Goal: Information Seeking & Learning: Learn about a topic

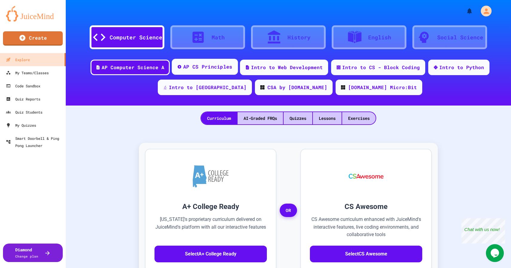
click at [188, 67] on div "AP CS Principles" at bounding box center [207, 66] width 49 height 7
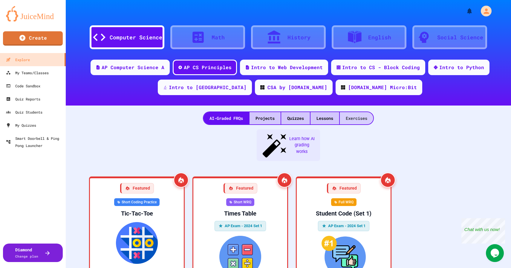
click at [361, 119] on div "Exercises" at bounding box center [356, 118] width 33 height 12
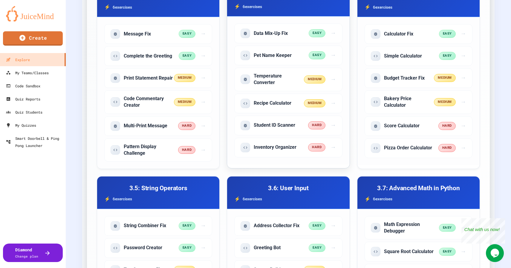
scroll to position [213, 0]
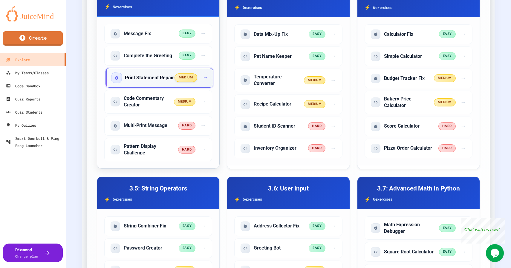
click at [148, 81] on h5 "Print Statement Repair" at bounding box center [149, 78] width 49 height 7
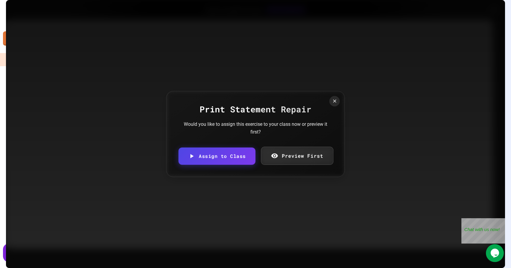
click at [281, 158] on link "Preview First" at bounding box center [297, 156] width 72 height 18
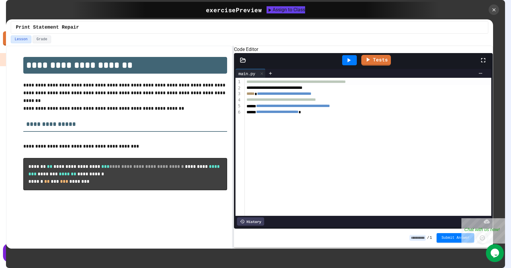
click at [352, 64] on icon at bounding box center [348, 60] width 7 height 7
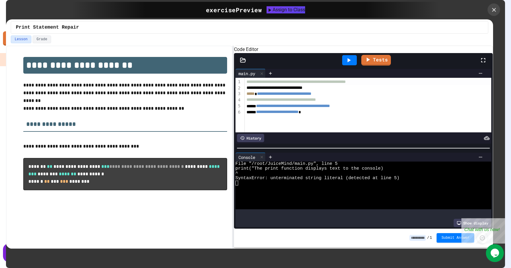
click at [495, 11] on icon at bounding box center [493, 10] width 7 height 7
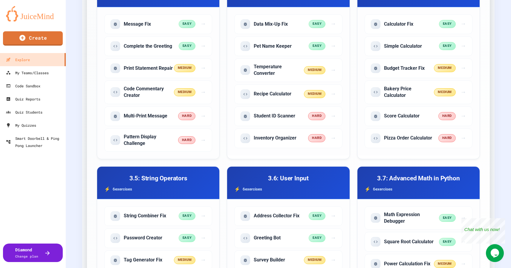
scroll to position [225, 0]
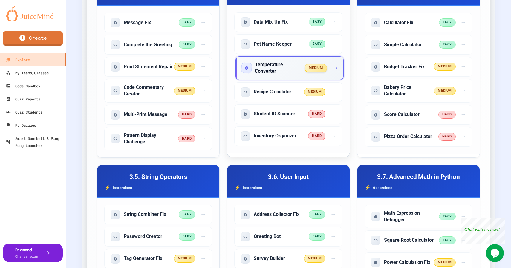
click at [287, 73] on h5 "Temperature Converter" at bounding box center [280, 68] width 50 height 13
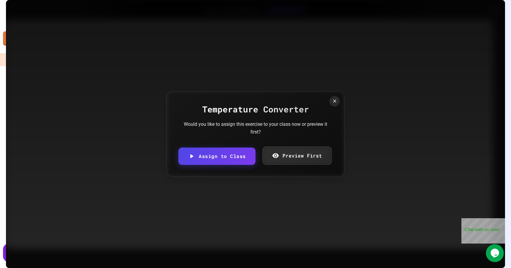
click at [286, 161] on link "Preview First" at bounding box center [296, 156] width 69 height 18
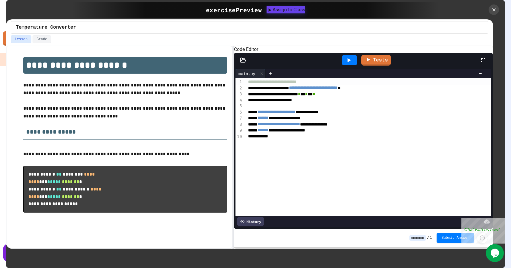
click at [347, 64] on icon at bounding box center [348, 60] width 7 height 7
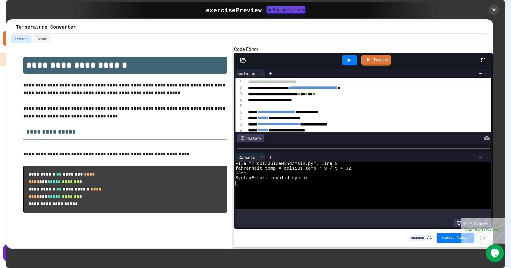
click at [276, 98] on div "**********" at bounding box center [361, 94] width 231 height 6
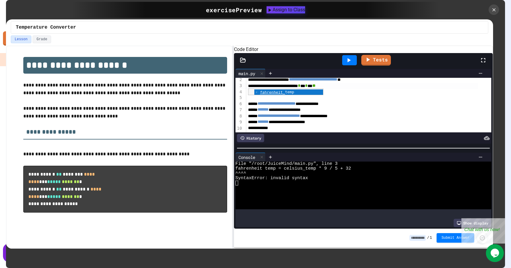
scroll to position [19, 0]
click at [318, 108] on div "**********" at bounding box center [361, 110] width 231 height 6
click at [351, 64] on icon at bounding box center [348, 60] width 7 height 7
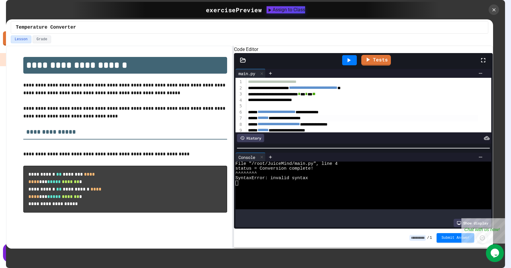
click at [499, 6] on div at bounding box center [472, 9] width 66 height 10
click at [493, 10] on icon at bounding box center [493, 10] width 7 height 7
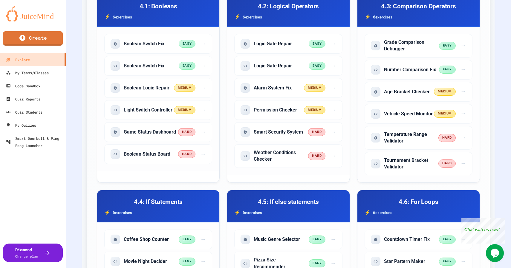
scroll to position [668, 0]
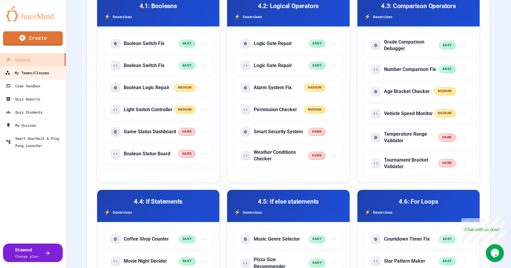
click at [36, 75] on div "My Teams/Classes" at bounding box center [27, 72] width 44 height 7
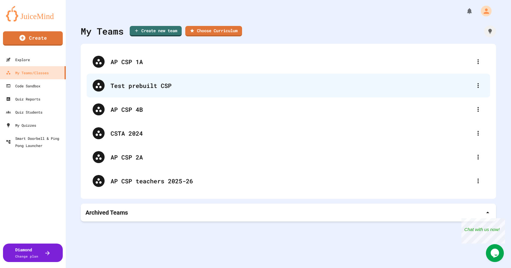
click at [171, 86] on div "Test prebuilt CSP" at bounding box center [290, 85] width 361 height 9
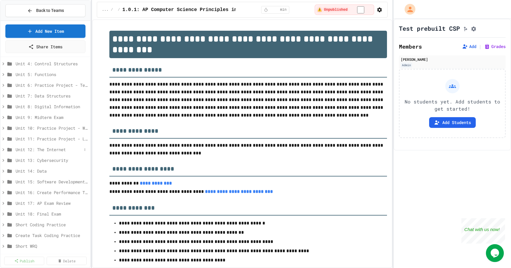
scroll to position [33, 0]
click at [5, 108] on icon at bounding box center [3, 108] width 5 height 5
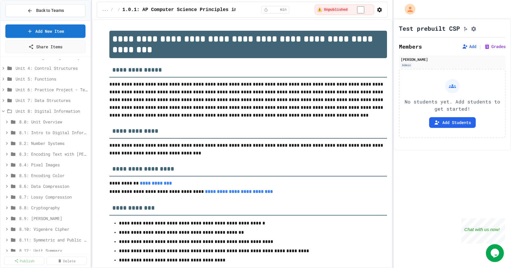
scroll to position [27, 0]
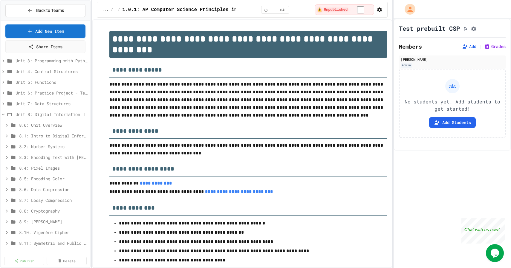
click at [2, 113] on icon at bounding box center [3, 114] width 5 height 5
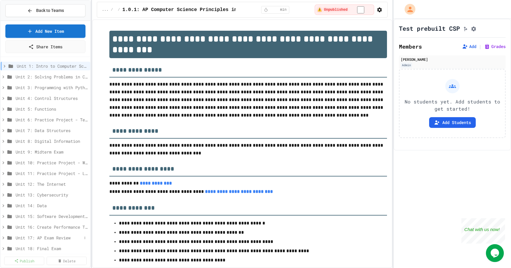
scroll to position [0, 0]
click at [5, 77] on icon at bounding box center [3, 76] width 5 height 5
click at [3, 88] on icon at bounding box center [3, 87] width 5 height 5
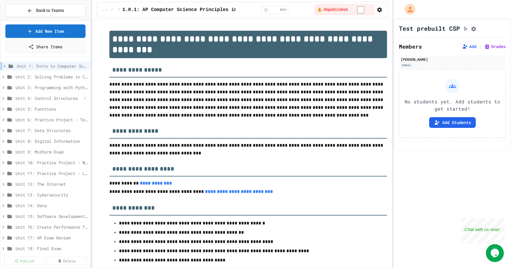
click at [4, 98] on icon at bounding box center [3, 98] width 5 height 5
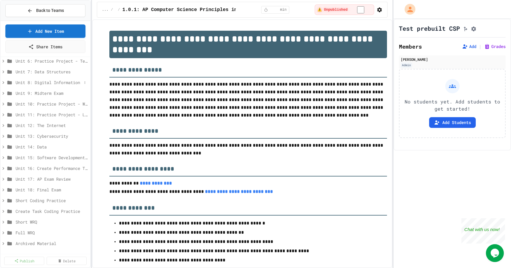
scroll to position [59, 0]
click at [3, 126] on icon at bounding box center [3, 124] width 5 height 5
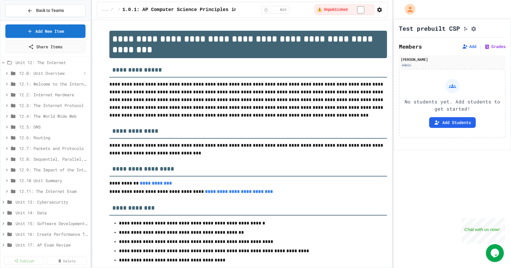
scroll to position [120, 0]
click at [2, 64] on icon at bounding box center [3, 64] width 5 height 5
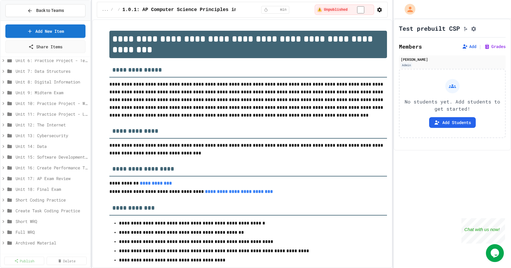
scroll to position [59, 0]
click at [3, 104] on icon at bounding box center [3, 103] width 2 height 3
click at [7, 126] on icon at bounding box center [7, 125] width 2 height 3
click at [7, 126] on icon at bounding box center [6, 124] width 5 height 5
click at [6, 133] on icon at bounding box center [6, 135] width 5 height 5
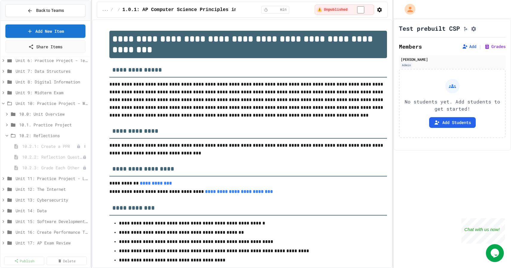
click at [39, 148] on span "10.2.1: Create a PPR" at bounding box center [49, 146] width 54 height 6
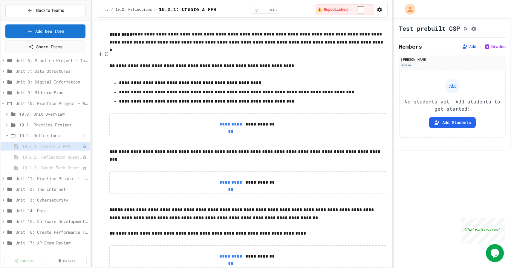
scroll to position [66, 0]
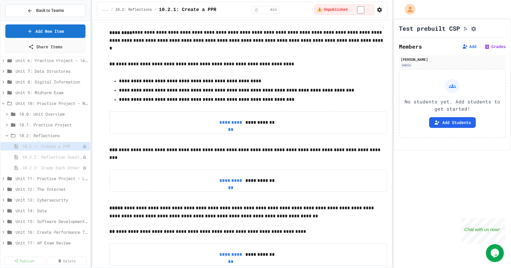
click at [50, 156] on span "10.2.2: Reflection Questions" at bounding box center [52, 157] width 60 height 6
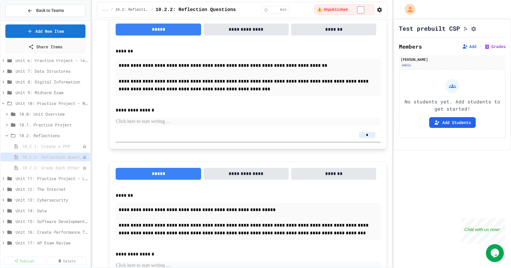
scroll to position [379, 0]
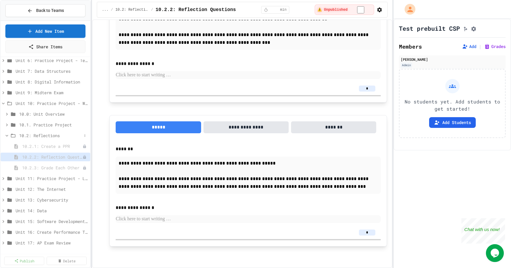
click at [6, 136] on icon at bounding box center [6, 135] width 5 height 5
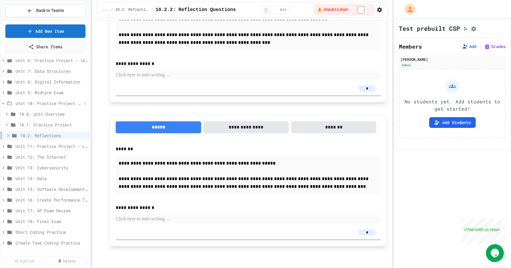
click at [2, 103] on icon at bounding box center [3, 103] width 5 height 5
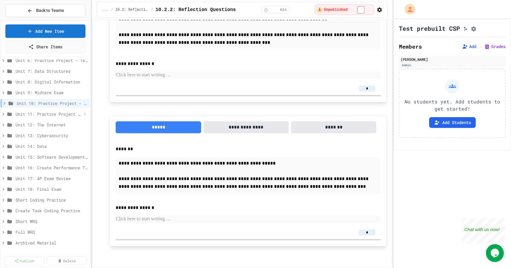
click at [4, 114] on icon at bounding box center [3, 114] width 5 height 5
click at [3, 114] on icon at bounding box center [3, 114] width 3 height 2
click at [3, 122] on icon at bounding box center [3, 124] width 5 height 5
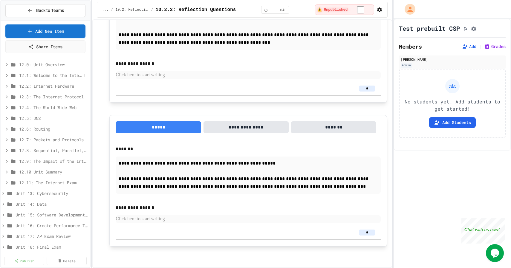
scroll to position [132, 0]
click at [26, 159] on span "12.9: The Impact of the Internet" at bounding box center [50, 159] width 63 height 6
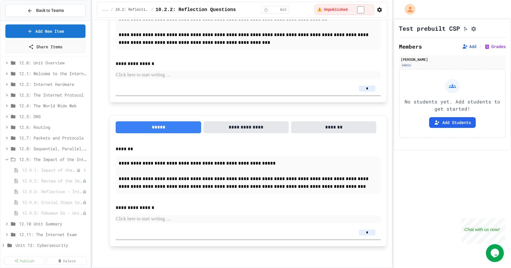
click at [40, 170] on span "12.9.1: Impact of the Internet" at bounding box center [49, 170] width 54 height 6
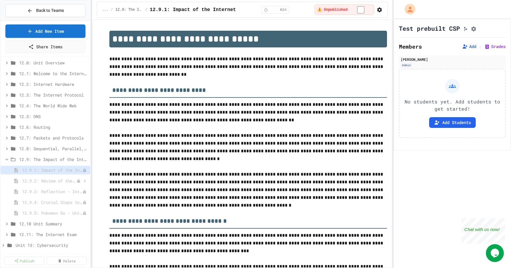
click at [46, 183] on span "12.9.2: Review of the Impact of the Internet" at bounding box center [49, 181] width 54 height 6
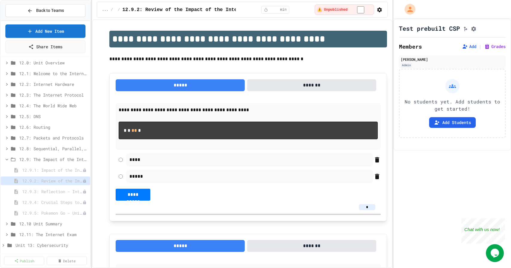
click at [45, 194] on span "12.9.3: Reflection - Internet Impact" at bounding box center [52, 192] width 60 height 6
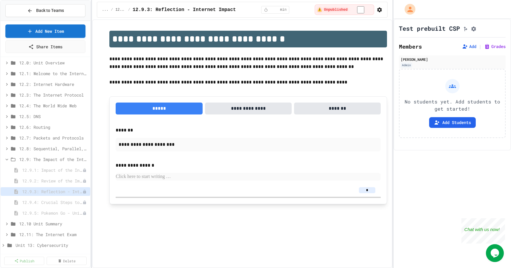
click at [46, 200] on span "12.9.4: Crucial Steps to Close the Digital Divide" at bounding box center [52, 202] width 60 height 6
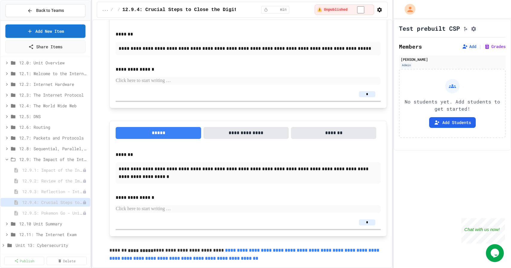
scroll to position [554, 0]
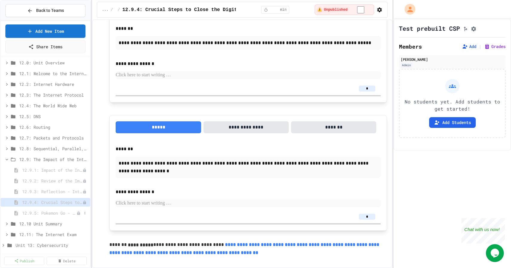
click at [47, 217] on div "12.9.5: Pokemon Go - Unintended Effects" at bounding box center [46, 213] width 90 height 9
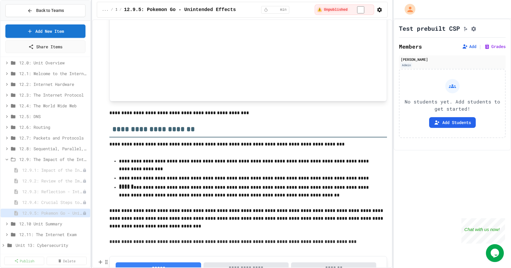
scroll to position [169, 0]
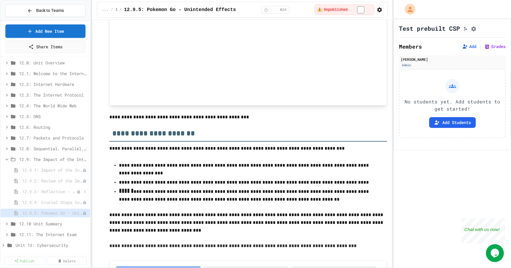
click at [58, 193] on span "12.9.3: Reflection - Internet Impact" at bounding box center [49, 192] width 54 height 6
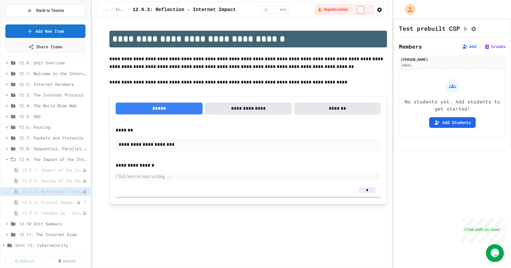
click at [48, 203] on span "12.9.4: Crucial Steps to Close the Digital Divide" at bounding box center [49, 202] width 54 height 6
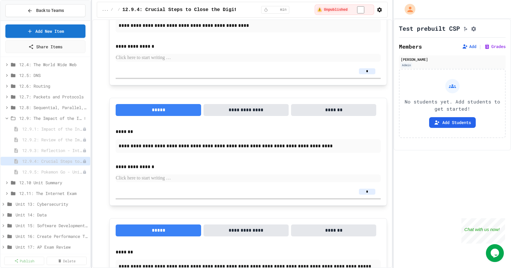
scroll to position [191, 0]
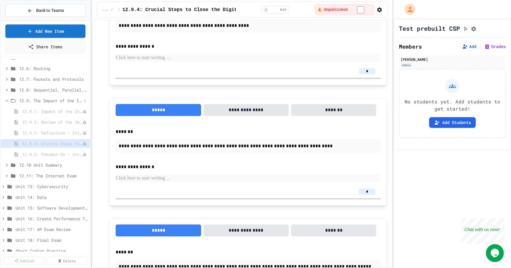
click at [8, 102] on icon at bounding box center [6, 100] width 5 height 5
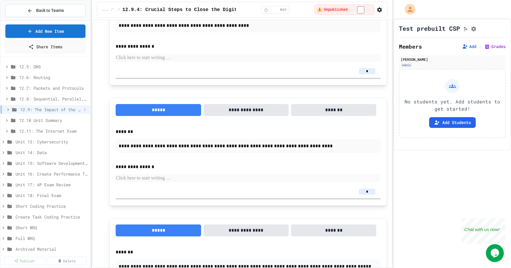
scroll to position [188, 0]
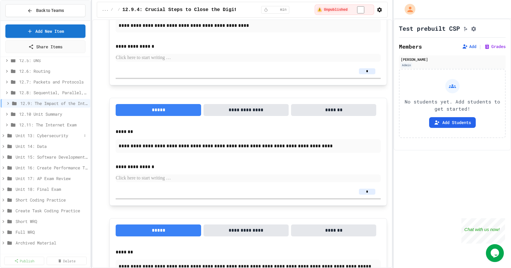
click at [3, 136] on icon at bounding box center [3, 135] width 2 height 3
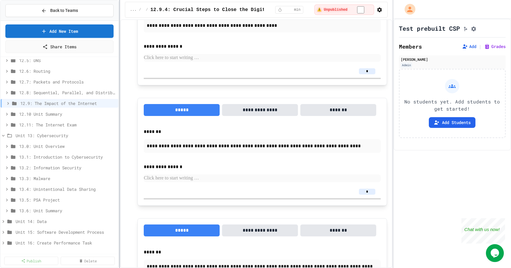
click at [120, 167] on div "**********" at bounding box center [255, 134] width 511 height 268
click at [4, 136] on icon at bounding box center [3, 135] width 5 height 5
click at [4, 147] on icon at bounding box center [3, 146] width 2 height 3
click at [4, 147] on icon at bounding box center [3, 147] width 3 height 2
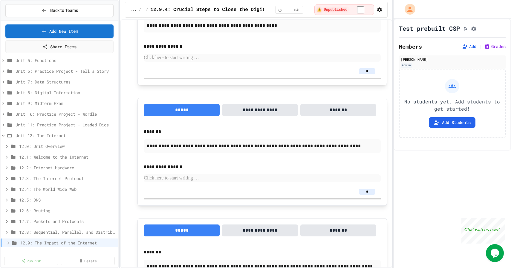
scroll to position [48, 0]
click at [4, 136] on icon at bounding box center [3, 136] width 5 height 5
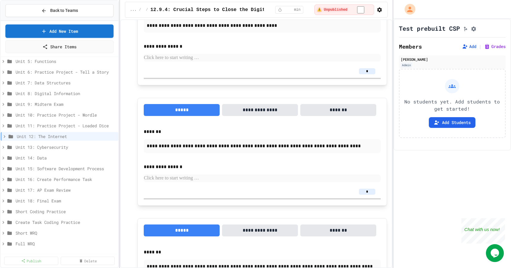
scroll to position [0, 0]
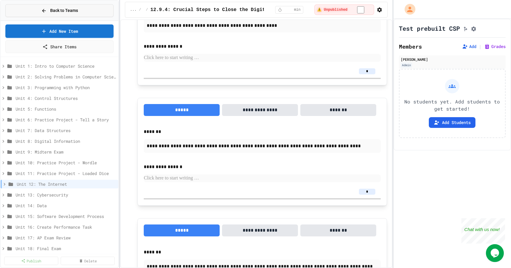
click at [72, 16] on button "Back to Teams" at bounding box center [59, 10] width 108 height 13
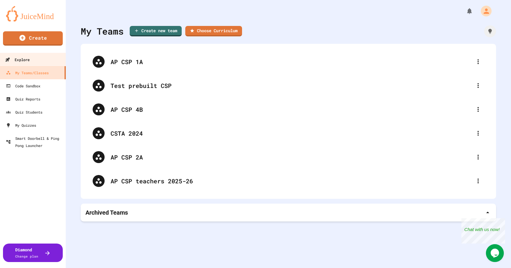
click at [39, 62] on link "Explore" at bounding box center [33, 59] width 68 height 13
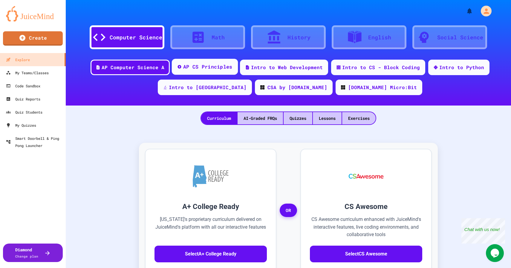
click at [219, 67] on div "AP CS Principles" at bounding box center [207, 66] width 49 height 7
click at [22, 79] on link "My Teams/Classes" at bounding box center [33, 72] width 68 height 13
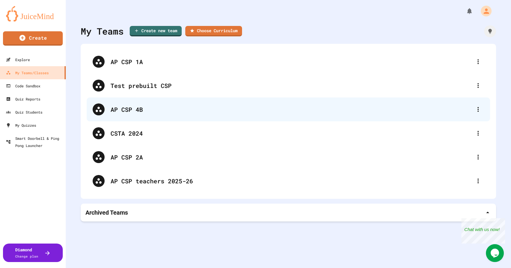
click at [174, 108] on div "AP CSP 4B" at bounding box center [290, 109] width 361 height 9
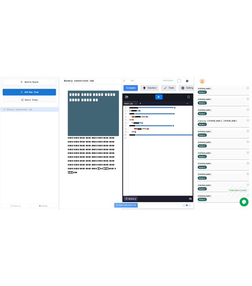
scroll to position [48, 0]
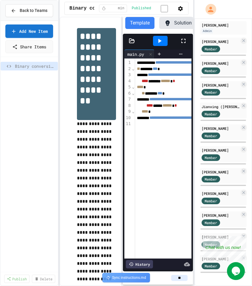
click at [242, 239] on div "Close" at bounding box center [241, 239] width 7 height 7
click at [37, 11] on span "Back to Teams" at bounding box center [34, 10] width 28 height 6
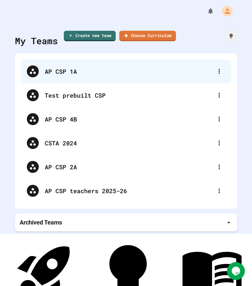
click at [77, 72] on div "AP CSP 1A" at bounding box center [129, 71] width 169 height 9
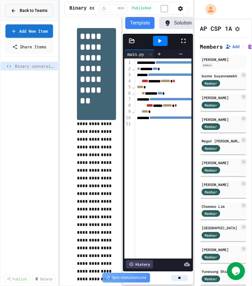
click at [37, 14] on span "Back to Teams" at bounding box center [34, 10] width 28 height 6
